Goal: Task Accomplishment & Management: Complete application form

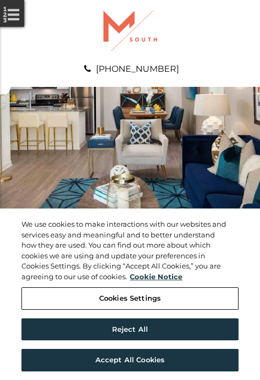
scroll to position [549, 0]
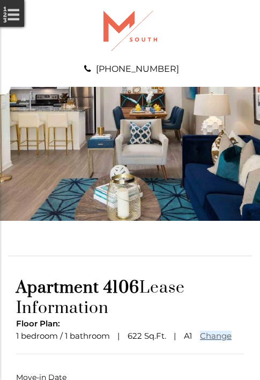
scroll to position [79, 0]
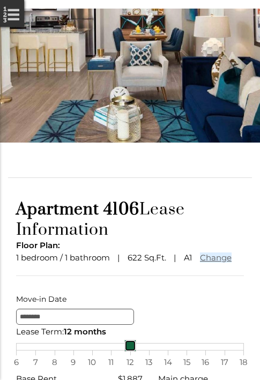
click at [130, 352] on link at bounding box center [130, 346] width 12 height 12
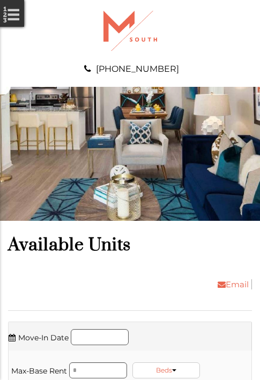
scroll to position [731, 0]
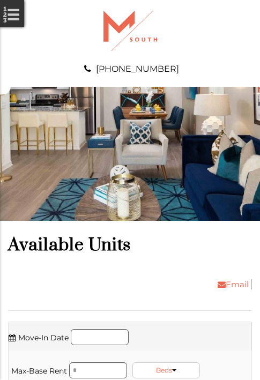
scroll to position [983, 0]
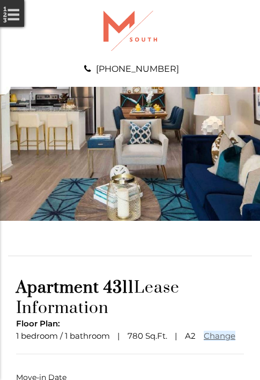
scroll to position [79, 0]
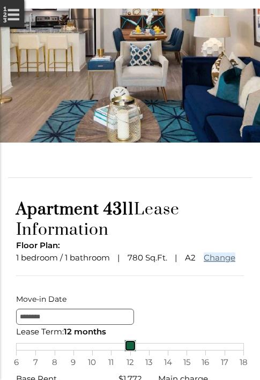
click at [130, 352] on link at bounding box center [130, 346] width 12 height 12
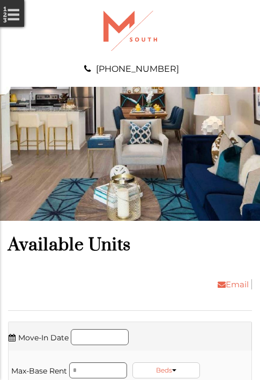
scroll to position [1166, 0]
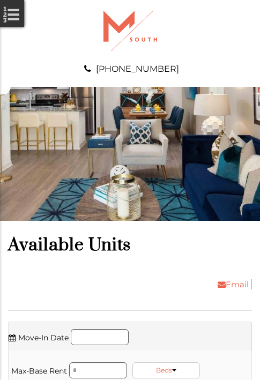
scroll to position [1349, 0]
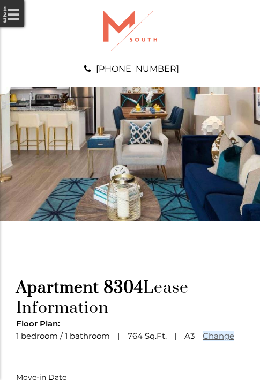
scroll to position [79, 0]
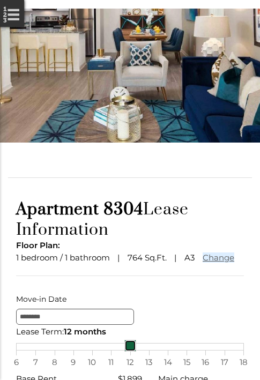
click at [130, 352] on link at bounding box center [130, 346] width 12 height 12
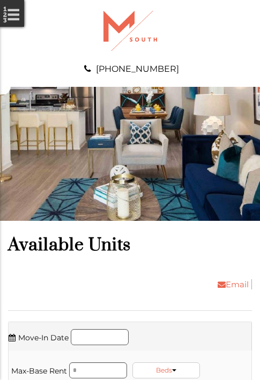
scroll to position [1783, 0]
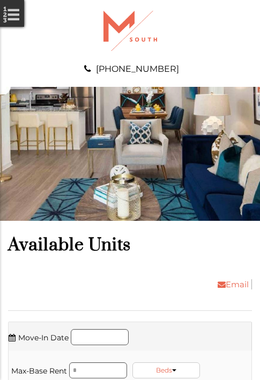
scroll to position [1966, 0]
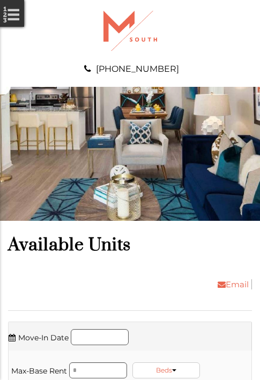
scroll to position [2332, 0]
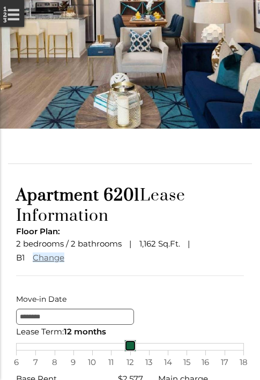
click at [130, 352] on link at bounding box center [130, 346] width 12 height 12
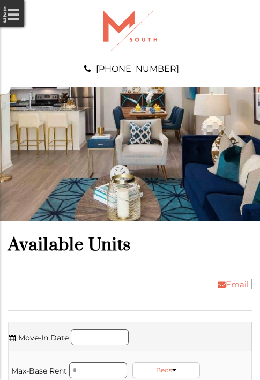
scroll to position [3132, 0]
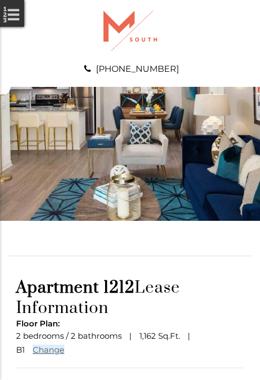
scroll to position [93, 0]
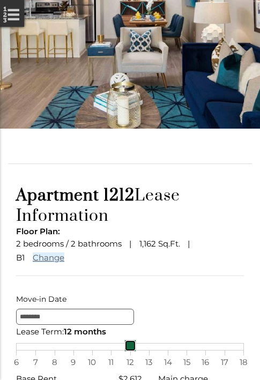
click at [130, 352] on link at bounding box center [130, 346] width 12 height 12
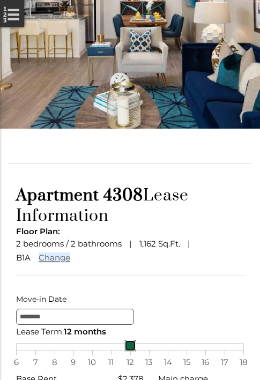
click at [130, 352] on link at bounding box center [130, 346] width 12 height 12
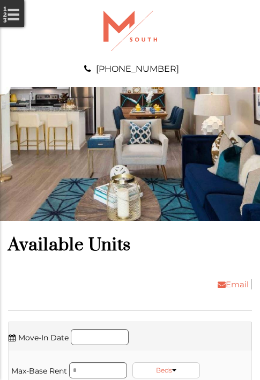
scroll to position [3817, 0]
